Goal: Transaction & Acquisition: Purchase product/service

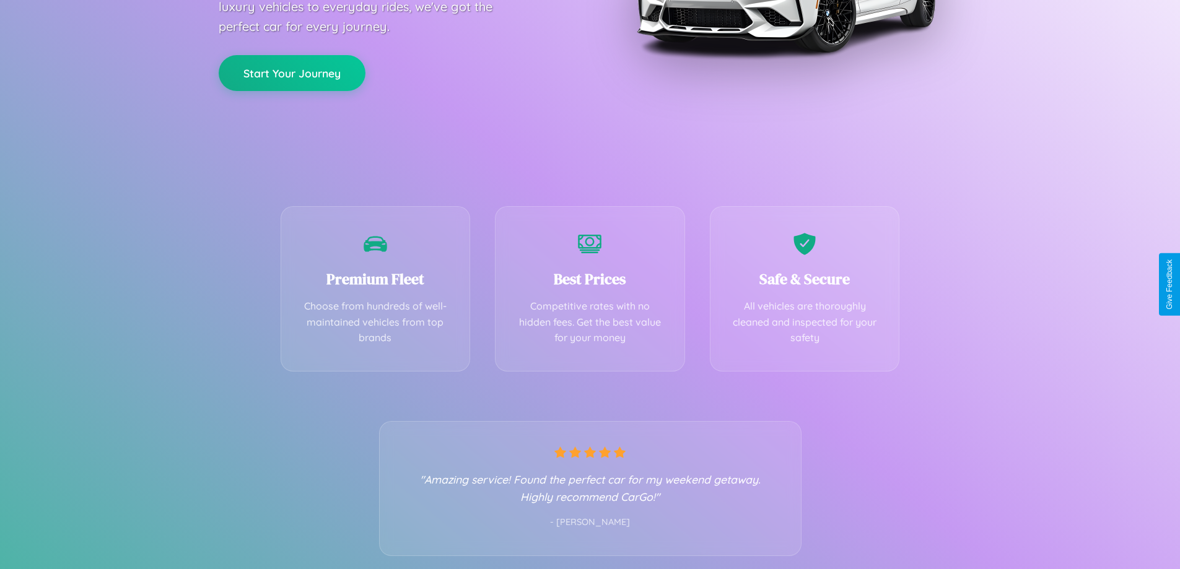
scroll to position [244, 0]
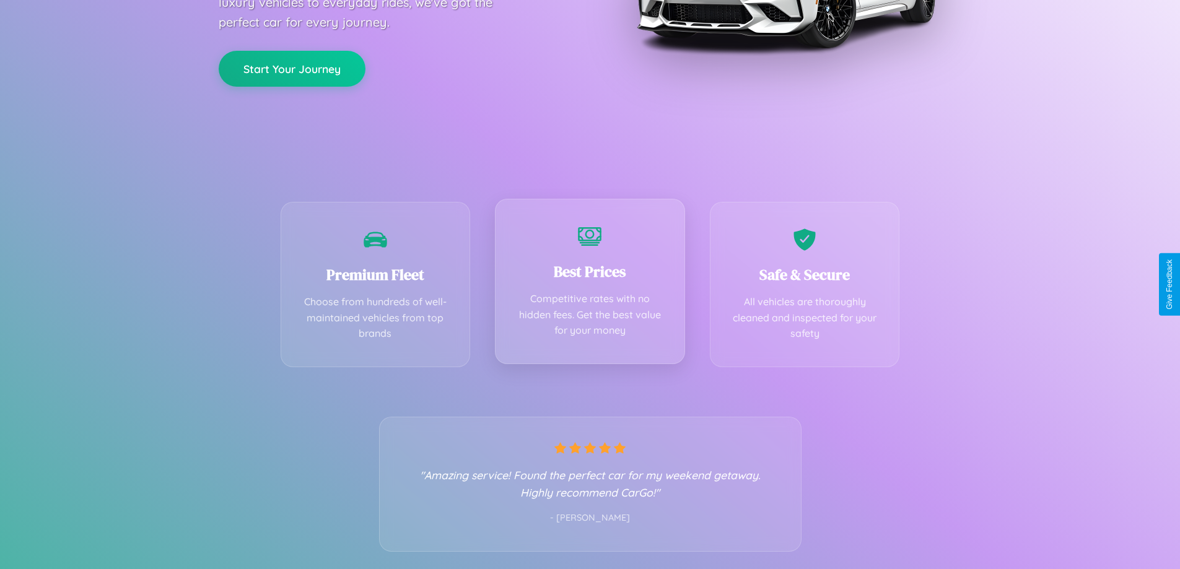
click at [589, 284] on div "Best Prices Competitive rates with no hidden fees. Get the best value for your …" at bounding box center [590, 281] width 190 height 165
click at [292, 67] on button "Start Your Journey" at bounding box center [292, 68] width 147 height 36
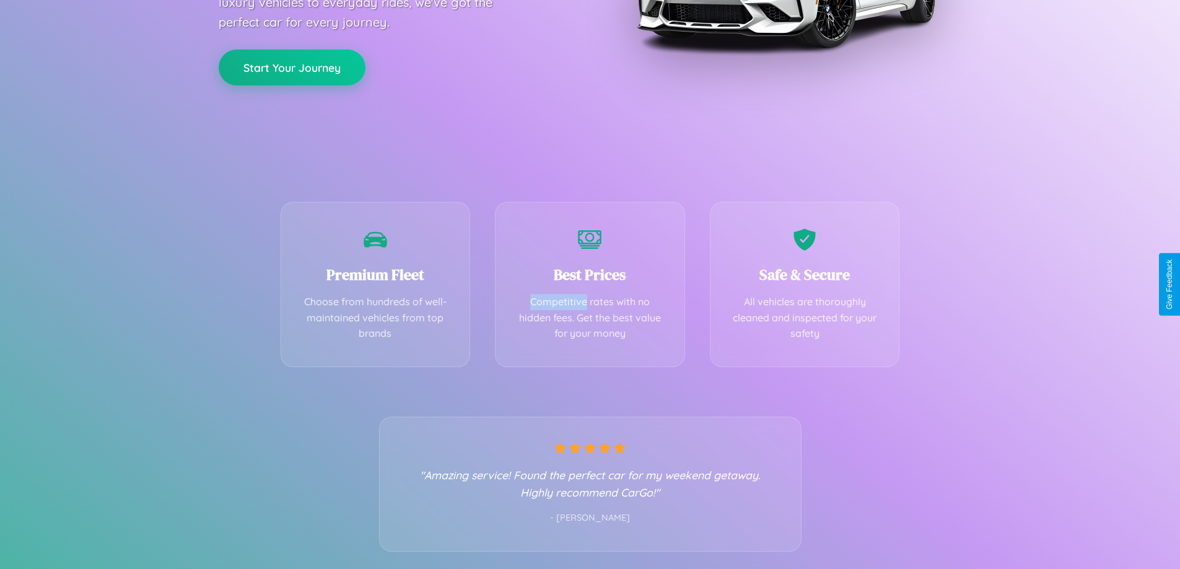
click at [292, 67] on button "Start Your Journey" at bounding box center [292, 68] width 147 height 36
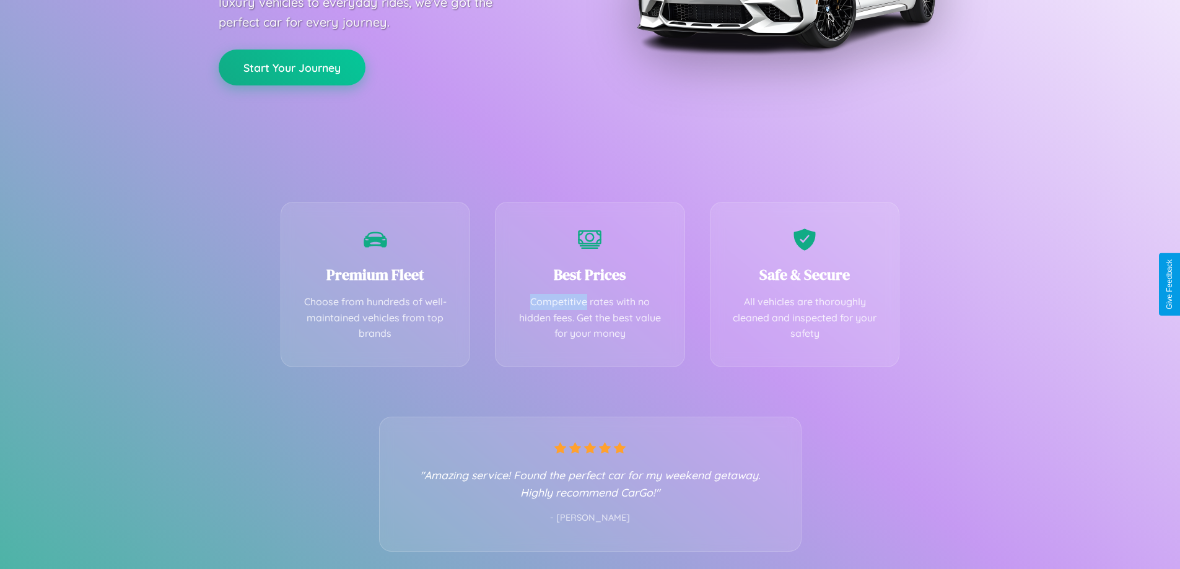
click at [292, 67] on button "Start Your Journey" at bounding box center [292, 68] width 147 height 36
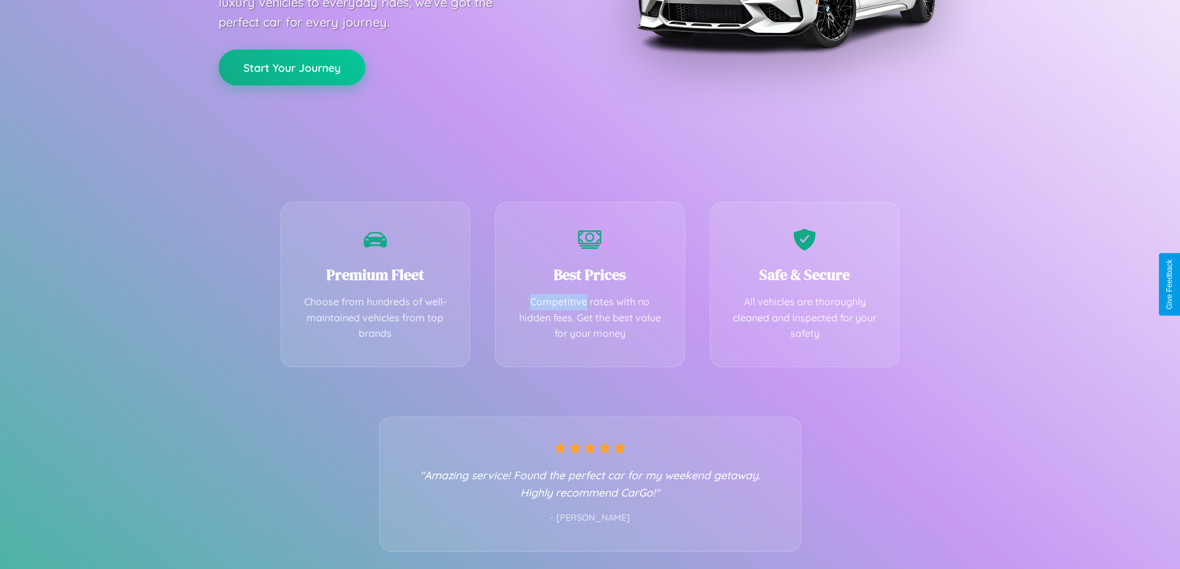
click at [292, 67] on button "Start Your Journey" at bounding box center [292, 68] width 147 height 36
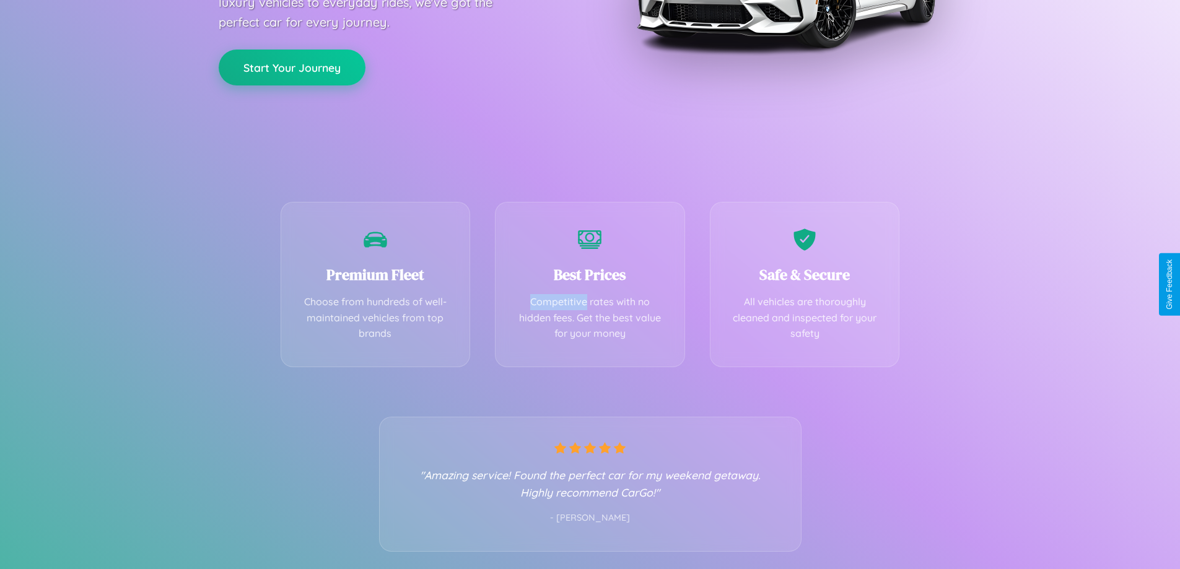
click at [292, 67] on button "Start Your Journey" at bounding box center [292, 68] width 147 height 36
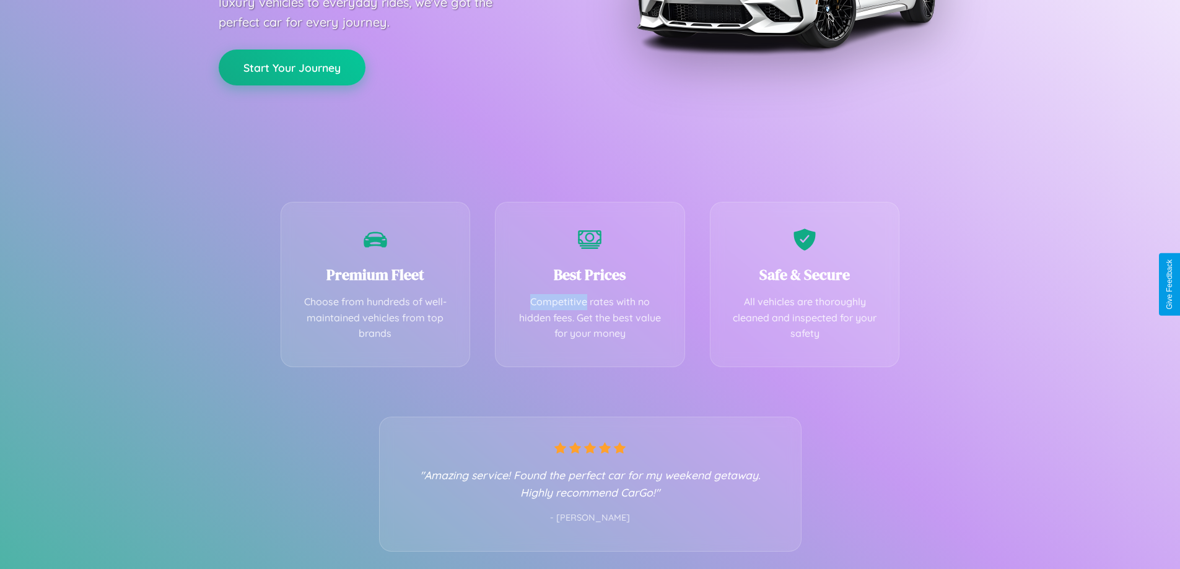
click at [292, 67] on button "Start Your Journey" at bounding box center [292, 68] width 147 height 36
